Goal: Information Seeking & Learning: Learn about a topic

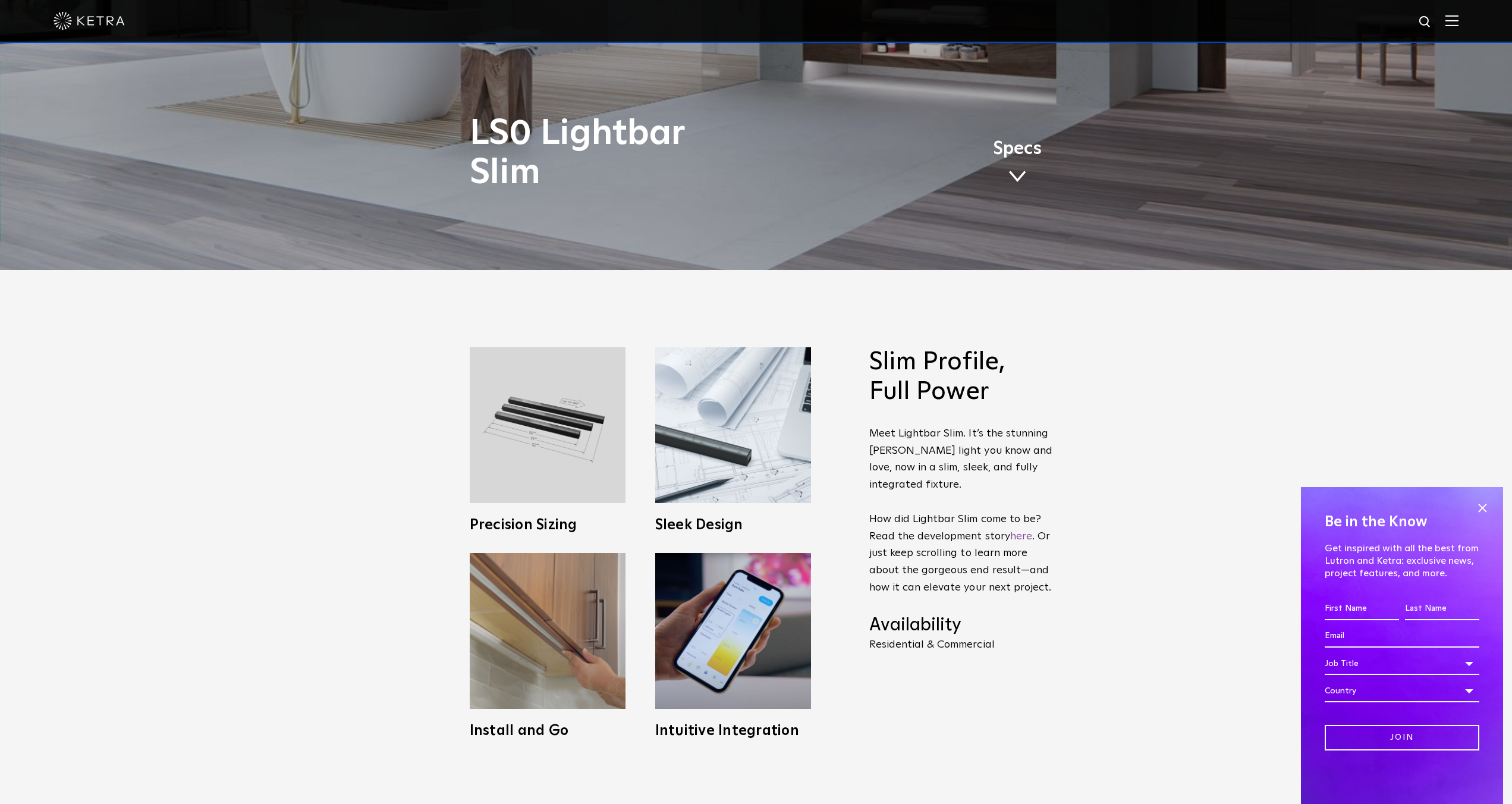
scroll to position [535, 0]
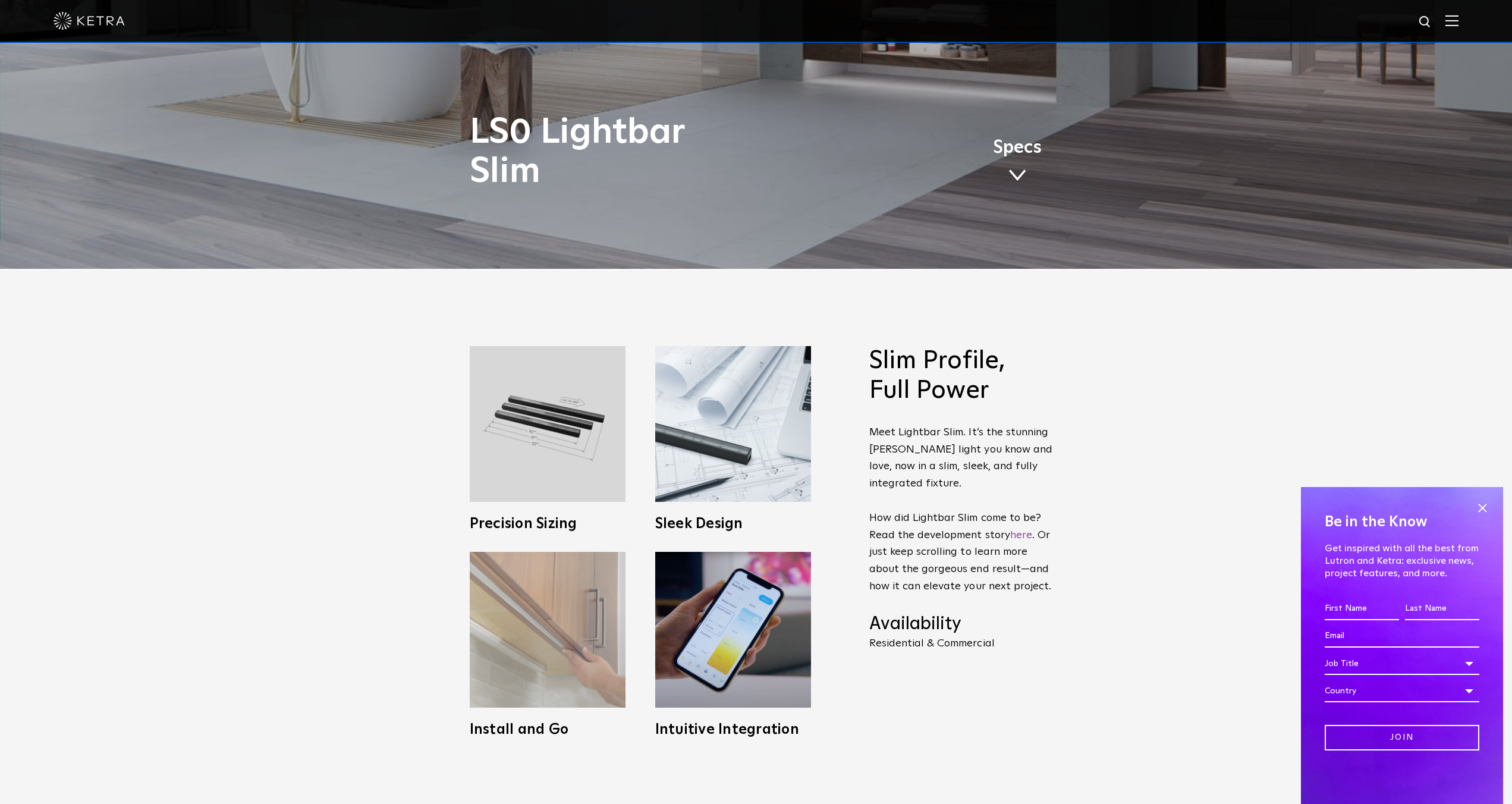
click at [525, 639] on img at bounding box center [548, 630] width 156 height 156
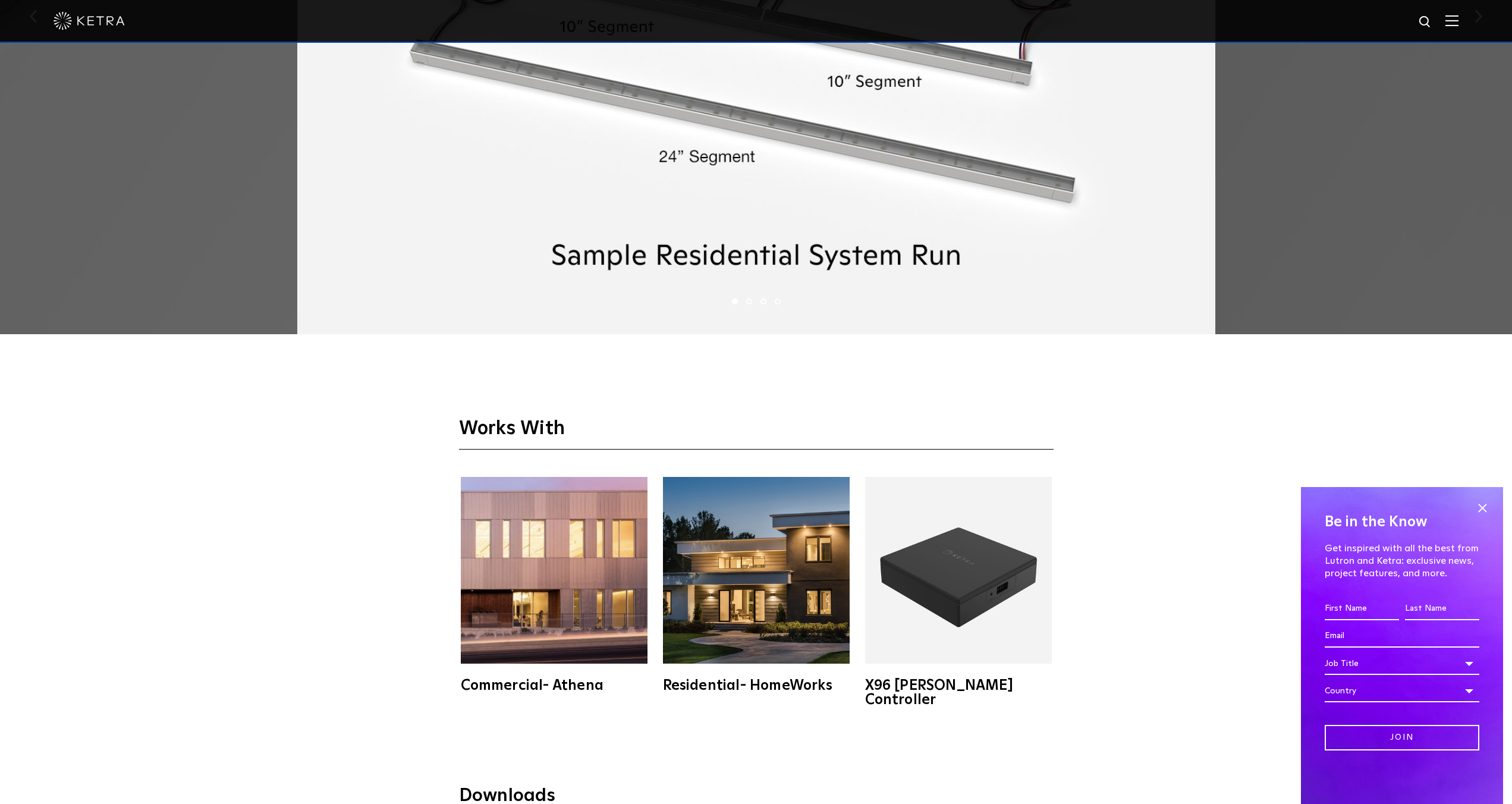
scroll to position [2795, 0]
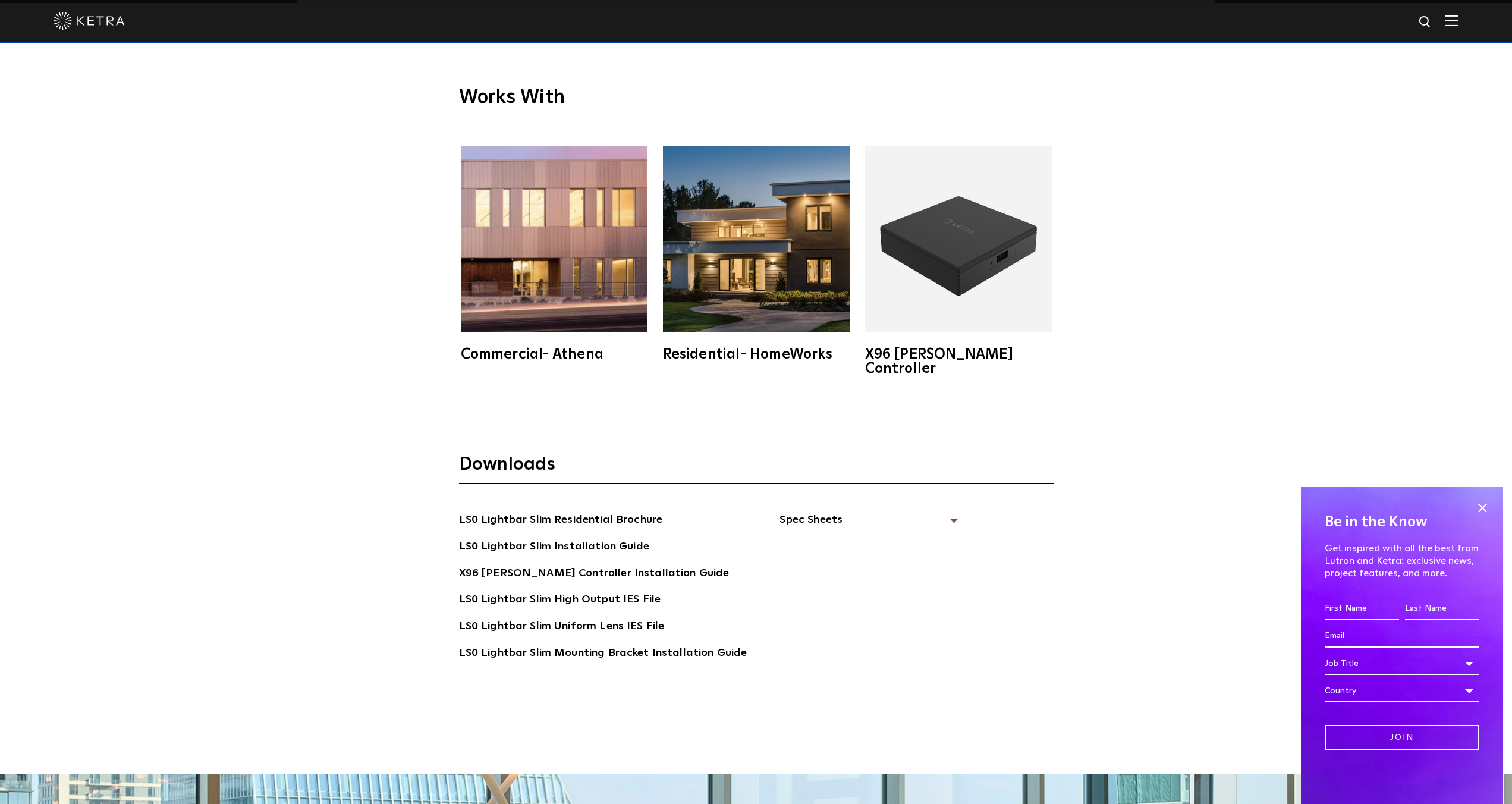
click at [957, 267] on img at bounding box center [958, 238] width 187 height 187
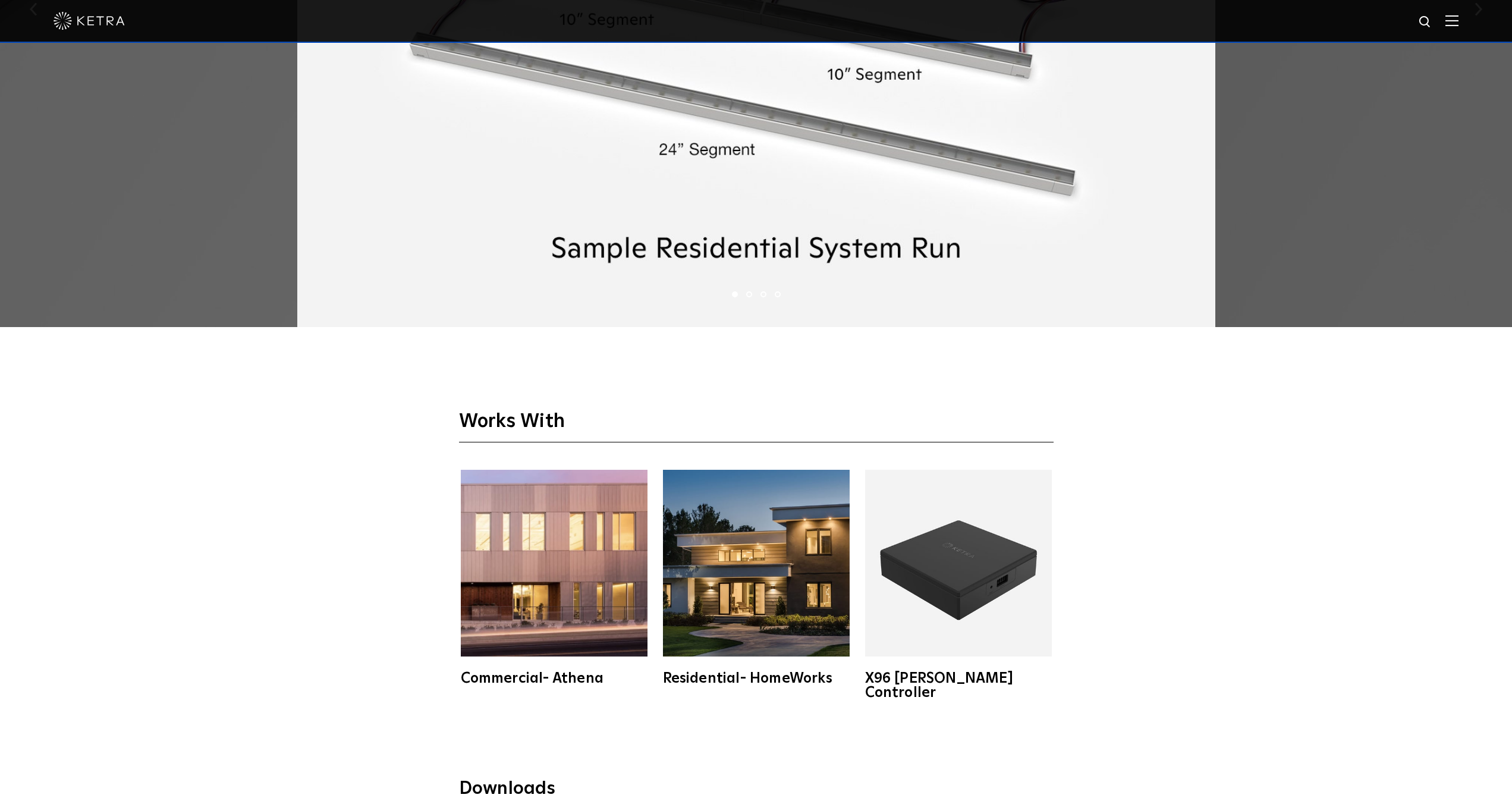
scroll to position [2498, 0]
